Goal: Task Accomplishment & Management: Manage account settings

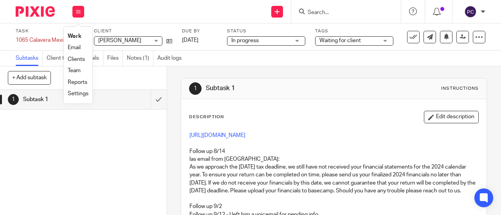
scroll to position [84, 0]
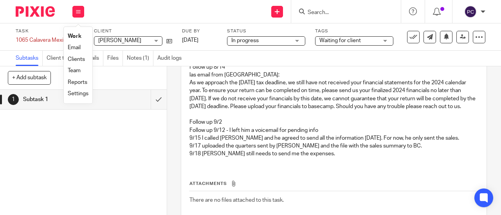
click at [76, 38] on link "Work" at bounding box center [75, 36] width 14 height 5
click at [76, 38] on li "Work" at bounding box center [78, 36] width 21 height 11
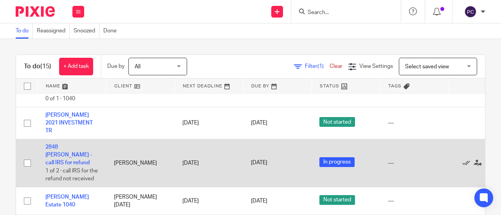
scroll to position [196, 0]
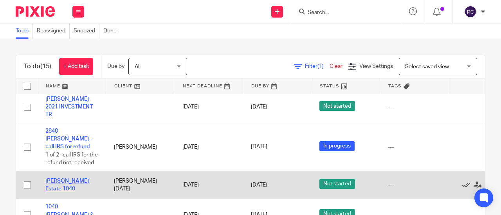
click at [61, 179] on link "[PERSON_NAME] Estate 1040" at bounding box center [66, 185] width 43 height 13
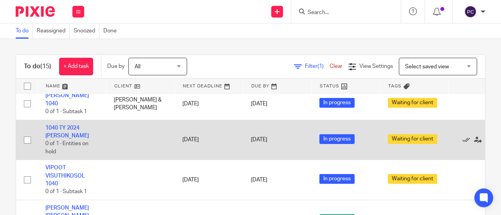
scroll to position [413, 0]
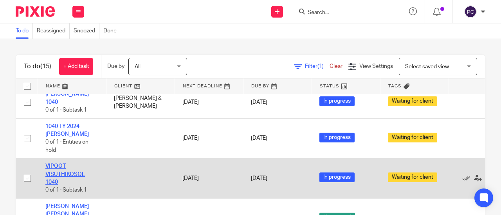
drag, startPoint x: 62, startPoint y: 164, endPoint x: 47, endPoint y: 159, distance: 16.1
click at [47, 159] on td "VIPOOT VISUTHIKOSOL 1040 0 of 1 · Subtask 1" at bounding box center [72, 179] width 68 height 40
click at [52, 164] on link "VIPOOT VISUTHIKOSOL 1040" at bounding box center [64, 175] width 39 height 22
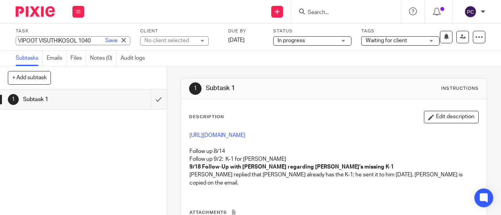
click at [49, 40] on div "VIPOOT VISUTHIKOSOL 1040 Save VIPOOT VISUTHIKOSOL 1040" at bounding box center [73, 40] width 115 height 9
click at [49, 40] on input "VIPOOT VISUTHIKOSOL 1040" at bounding box center [73, 40] width 115 height 9
click at [133, 171] on div "1 Subtask 1" at bounding box center [83, 153] width 167 height 126
